Goal: Submit feedback/report problem

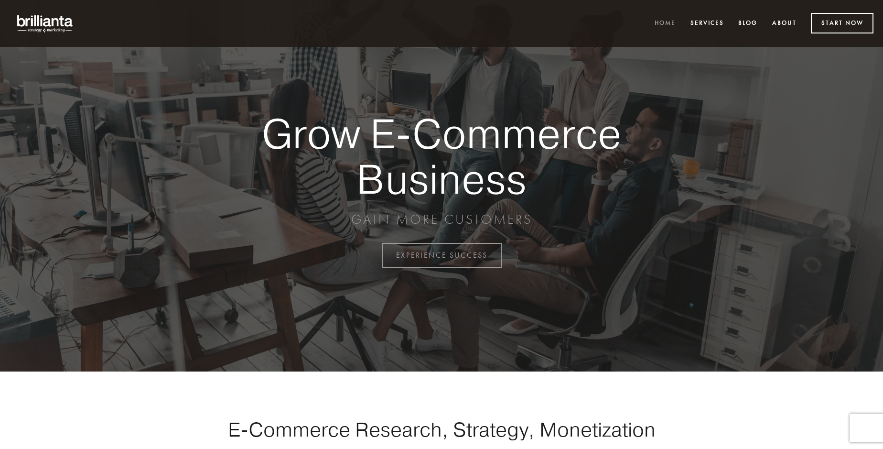
scroll to position [2504, 0]
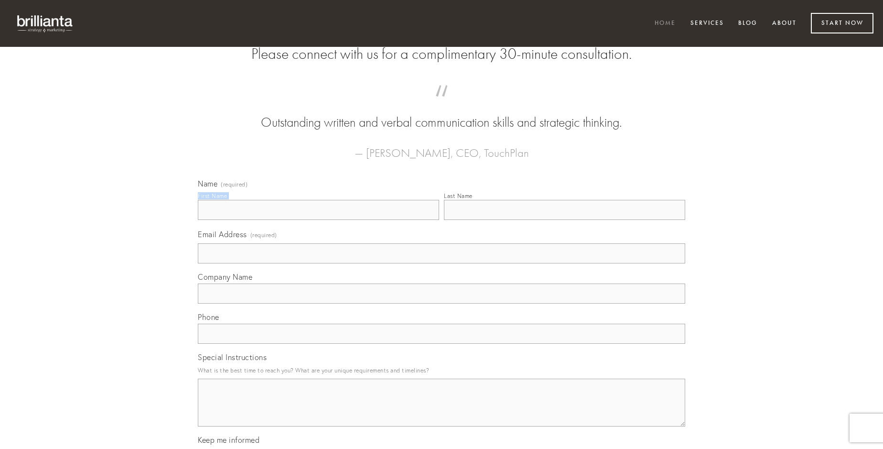
type input "Ms. [PERSON_NAME] Block"
click at [564, 220] on input "Last Name" at bounding box center [564, 210] width 241 height 20
type input "Ms. [PERSON_NAME] Block"
click at [441, 263] on input "Email Address (required)" at bounding box center [441, 253] width 487 height 20
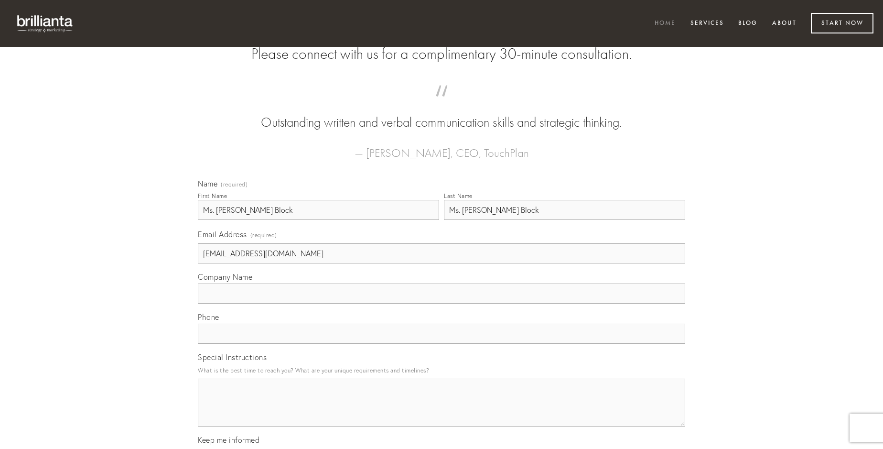
type input "[EMAIL_ADDRESS][DOMAIN_NAME]"
click at [441, 303] on input "Company Name" at bounding box center [441, 293] width 487 height 20
type input "depromo"
click at [441, 344] on input "text" at bounding box center [441, 333] width 487 height 20
click at [441, 411] on textarea "Special Instructions" at bounding box center [441, 402] width 487 height 48
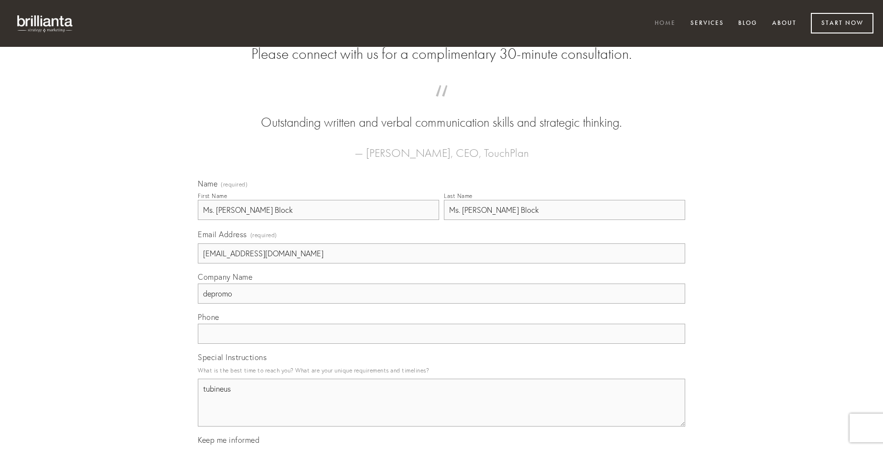
type textarea "tubineus"
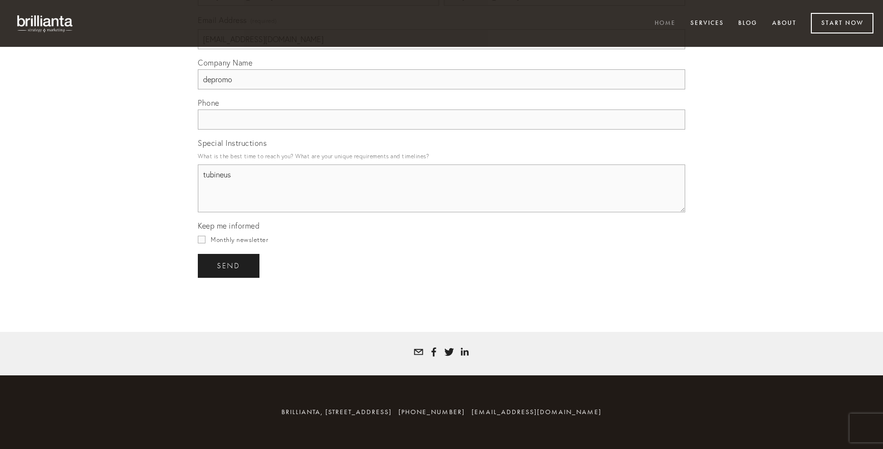
click at [229, 265] on span "send" at bounding box center [228, 265] width 23 height 9
